Goal: Task Accomplishment & Management: Manage account settings

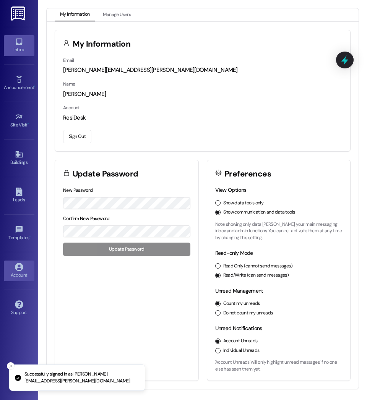
click at [19, 42] on icon at bounding box center [19, 41] width 8 height 8
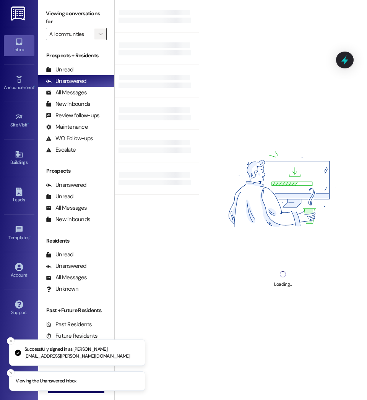
click at [97, 32] on span "" at bounding box center [100, 34] width 7 height 12
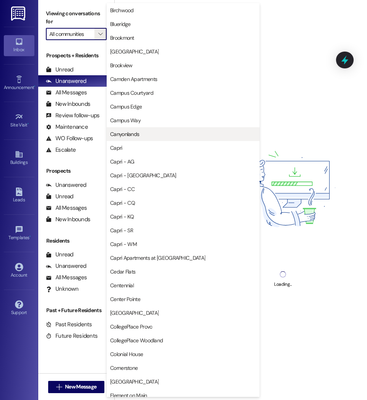
scroll to position [130, 0]
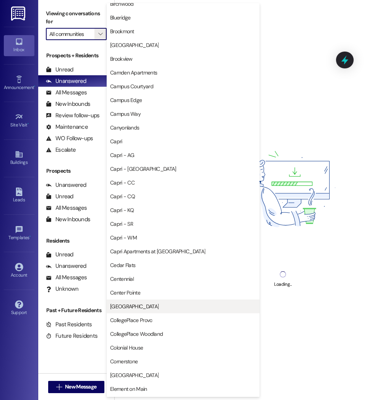
click at [131, 306] on span "[GEOGRAPHIC_DATA]" at bounding box center [134, 307] width 49 height 8
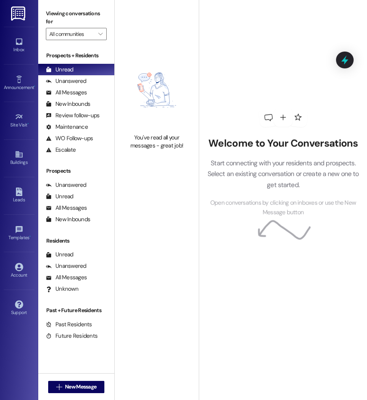
type input "[GEOGRAPHIC_DATA]"
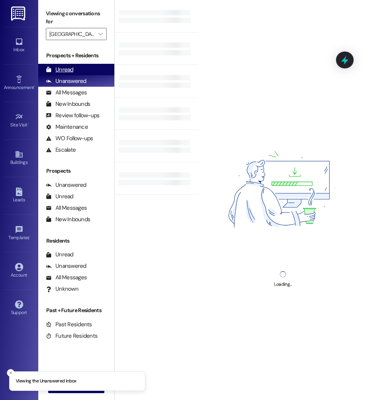
click at [71, 71] on div "Unread" at bounding box center [60, 70] width 28 height 8
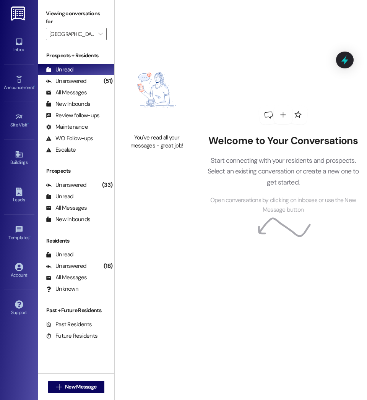
click at [68, 69] on div "Unread" at bounding box center [60, 70] width 28 height 8
click at [14, 270] on link "Account" at bounding box center [19, 270] width 31 height 21
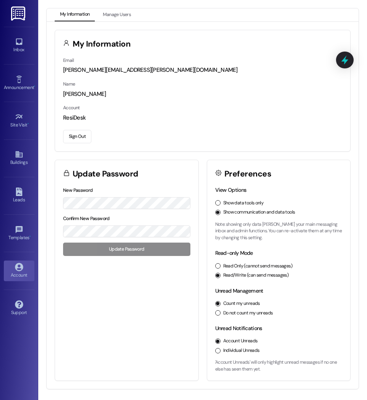
click at [80, 134] on button "Sign Out" at bounding box center [77, 136] width 28 height 13
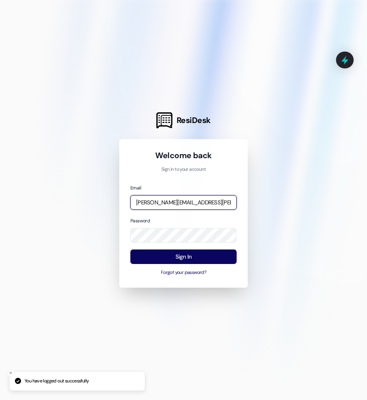
click at [187, 201] on input "[PERSON_NAME][EMAIL_ADDRESS][PERSON_NAME][DOMAIN_NAME]" at bounding box center [183, 202] width 106 height 15
type input "[EMAIL_ADDRESS][DOMAIN_NAME]"
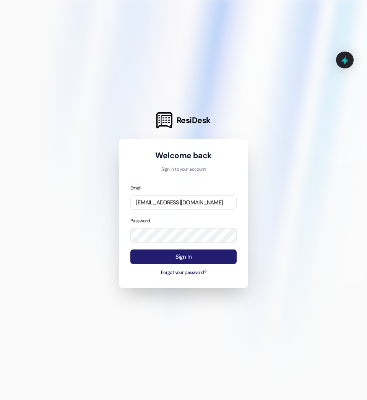
click at [185, 261] on button "Sign In" at bounding box center [183, 256] width 106 height 15
